Goal: Task Accomplishment & Management: Use online tool/utility

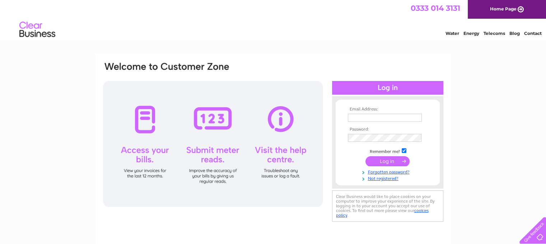
type input "info@ettrickyarndyers.co.uk"
click at [388, 162] on input "submit" at bounding box center [388, 161] width 44 height 10
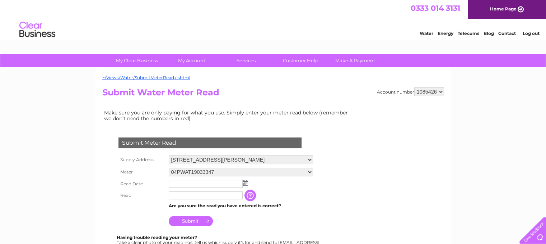
click at [243, 181] on img at bounding box center [245, 183] width 5 height 6
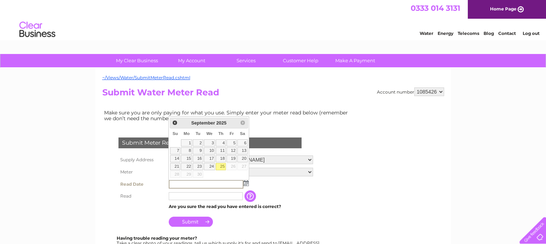
click at [223, 165] on link "25" at bounding box center [221, 166] width 10 height 7
type input "[DATE]"
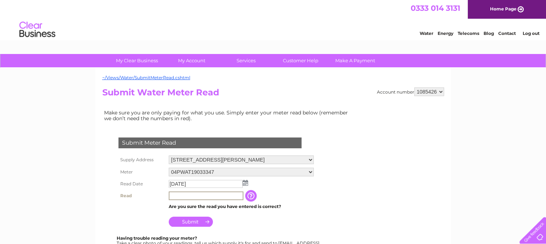
click at [194, 196] on input "text" at bounding box center [206, 195] width 75 height 9
type input "5"
type input "056764"
click at [192, 221] on input "Submit" at bounding box center [191, 221] width 44 height 10
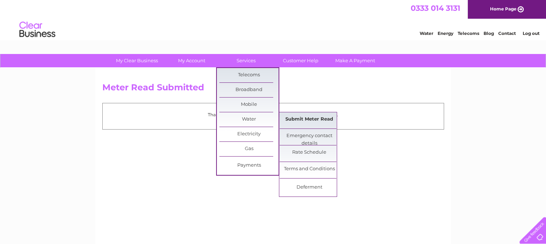
click at [292, 118] on link "Submit Meter Read" at bounding box center [309, 119] width 59 height 14
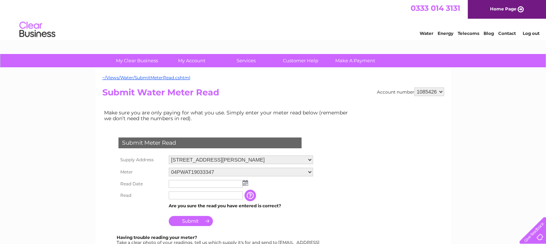
click at [310, 171] on select "04PWAT19033347 06ELSTER17T346354" at bounding box center [241, 171] width 144 height 9
select select "331682"
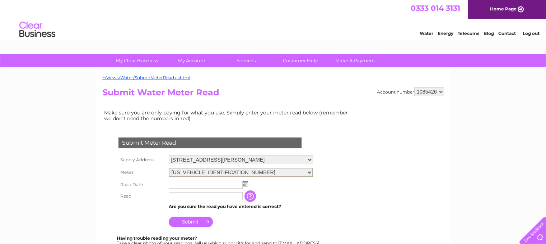
click at [169, 167] on select "04PWAT19033347 06ELSTER17T346354" at bounding box center [241, 171] width 144 height 9
click at [246, 181] on img at bounding box center [245, 183] width 5 height 6
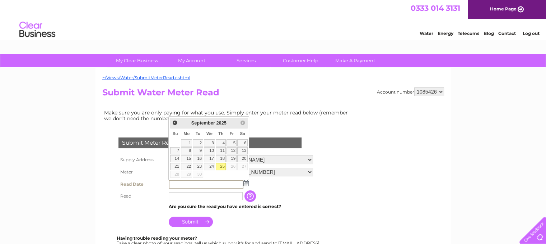
click at [220, 164] on link "25" at bounding box center [221, 166] width 10 height 7
type input "[DATE]"
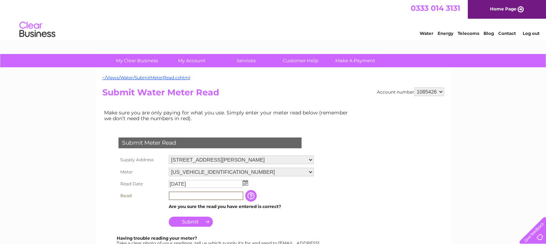
click at [200, 194] on input "text" at bounding box center [206, 195] width 75 height 9
type input "01446"
click at [198, 219] on input "Submit" at bounding box center [191, 221] width 44 height 10
